Goal: Task Accomplishment & Management: Use online tool/utility

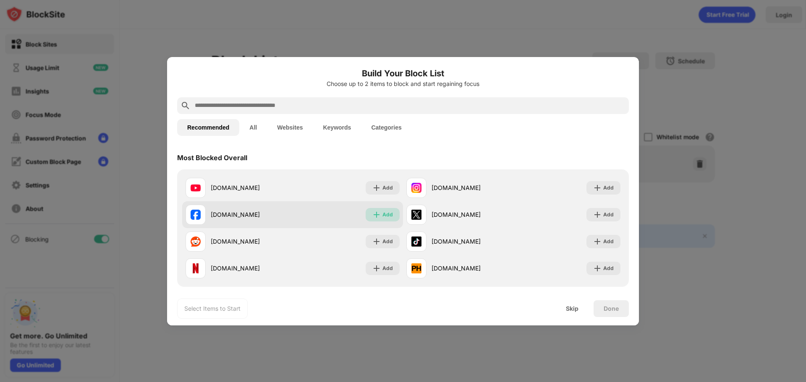
click at [384, 211] on div "Add" at bounding box center [387, 215] width 10 height 8
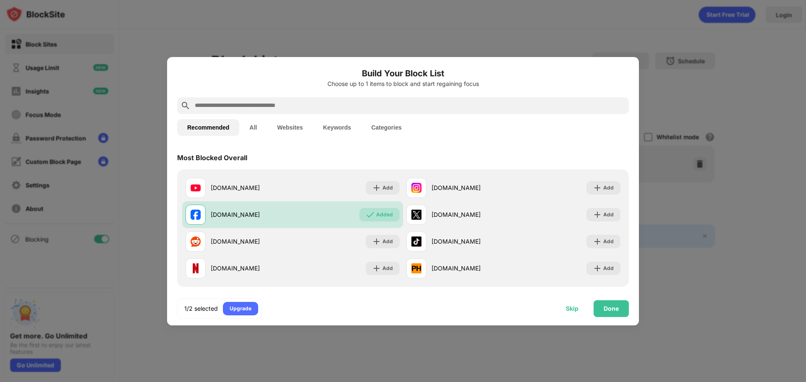
click at [574, 311] on div "Skip" at bounding box center [572, 309] width 13 height 7
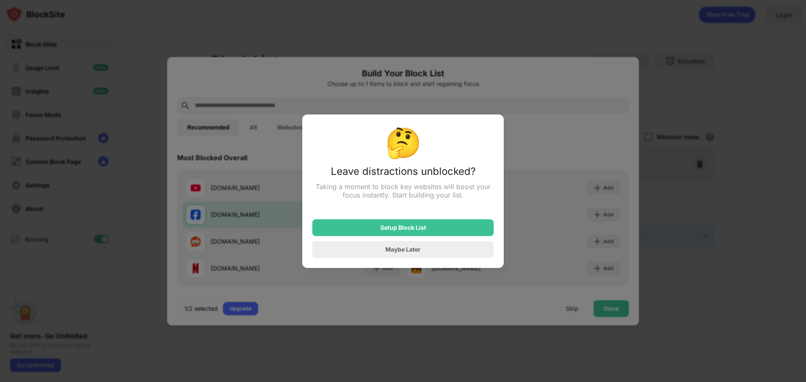
click at [572, 263] on div at bounding box center [403, 191] width 806 height 382
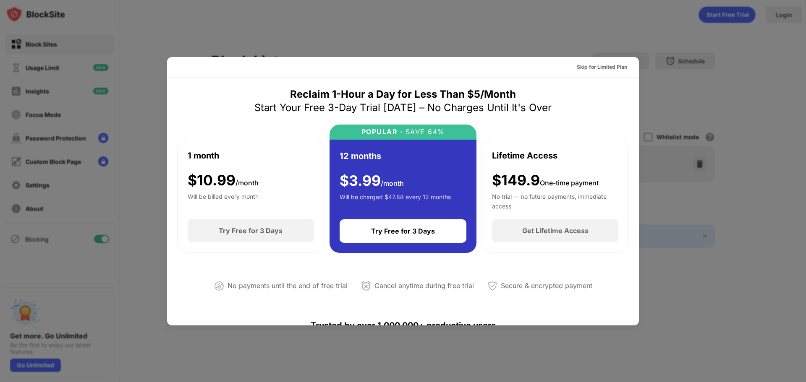
click at [661, 45] on div at bounding box center [403, 191] width 806 height 382
click at [643, 93] on div at bounding box center [403, 191] width 806 height 382
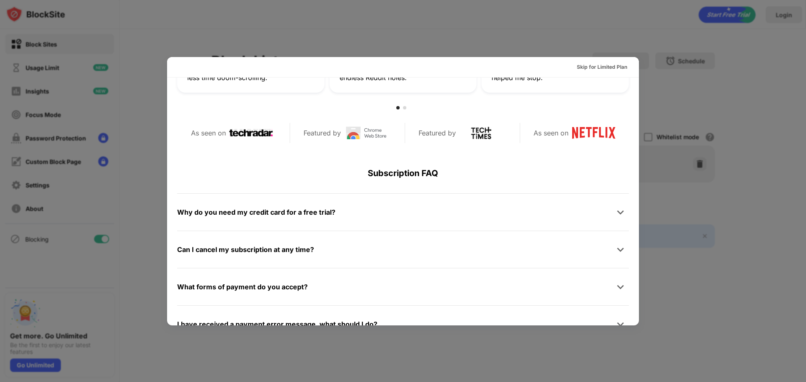
scroll to position [409, 0]
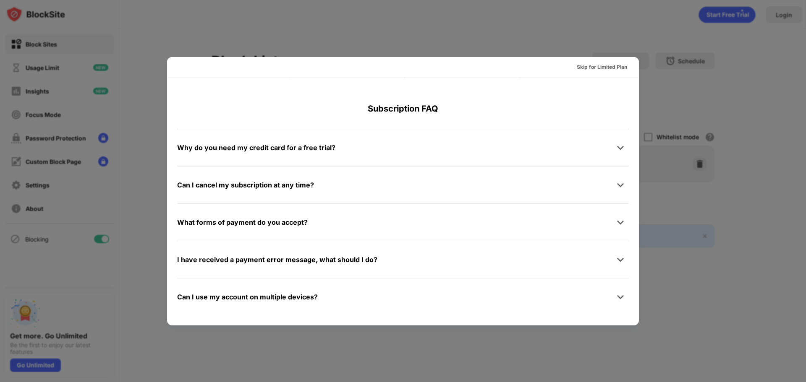
drag, startPoint x: 761, startPoint y: 157, endPoint x: 742, endPoint y: 141, distance: 24.5
click at [765, 155] on div at bounding box center [403, 191] width 806 height 382
click at [609, 71] on div "Skip for Limited Plan" at bounding box center [602, 67] width 50 height 8
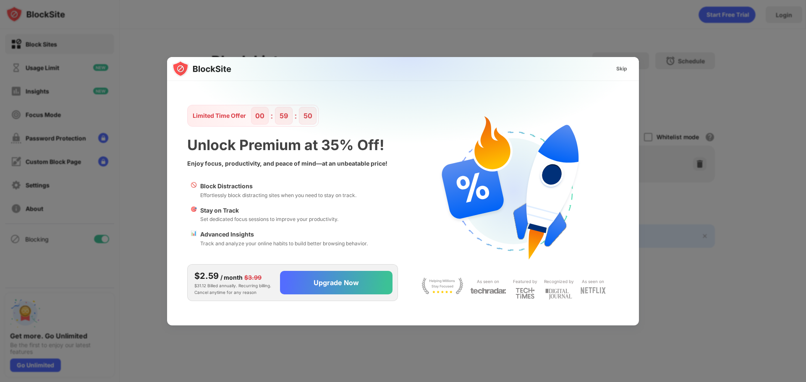
scroll to position [0, 0]
click at [617, 67] on div "Skip" at bounding box center [621, 69] width 11 height 8
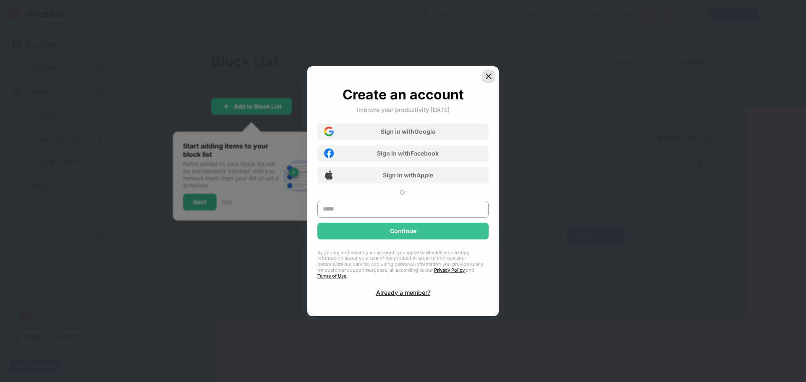
click at [488, 74] on div at bounding box center [488, 76] width 13 height 13
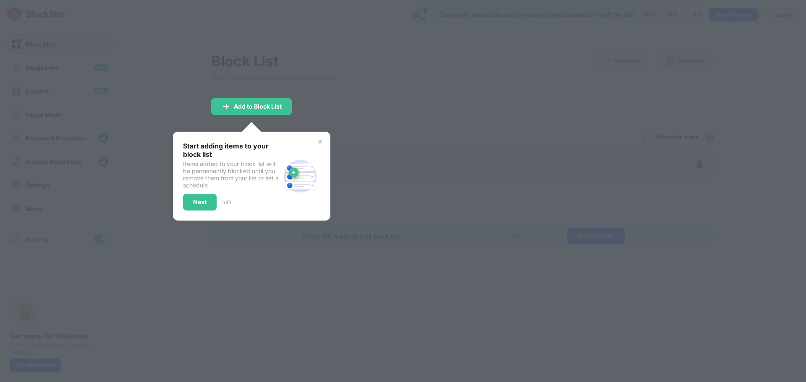
click at [318, 138] on div "Start adding items to your block list Items added to your block list will be pe…" at bounding box center [251, 176] width 157 height 89
click at [317, 143] on img at bounding box center [320, 142] width 7 height 7
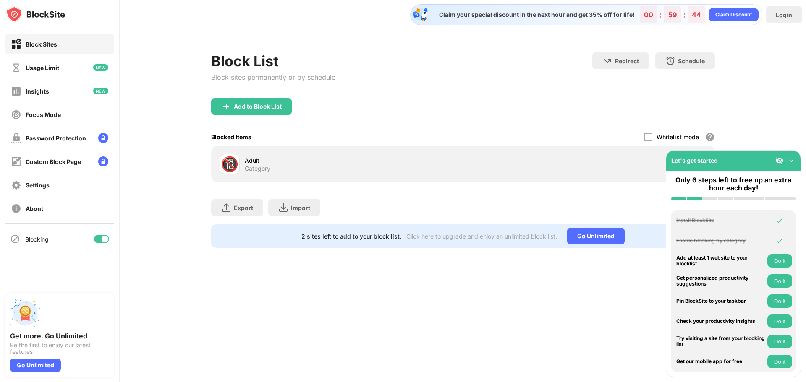
click at [792, 161] on img at bounding box center [791, 161] width 8 height 8
